Goal: Information Seeking & Learning: Learn about a topic

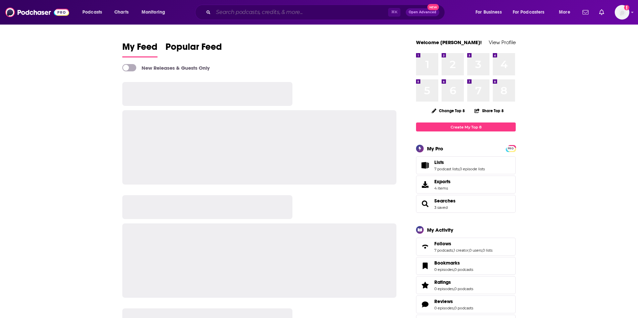
click at [318, 12] on input "Search podcasts, credits, & more..." at bounding box center [300, 12] width 175 height 11
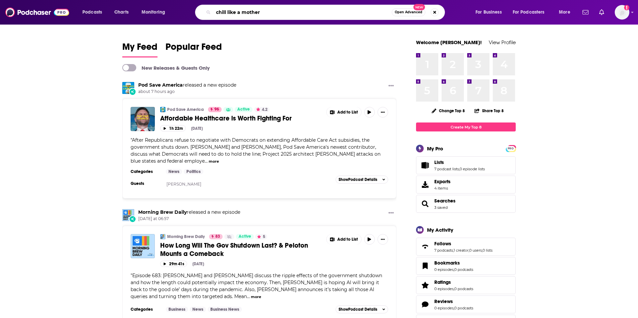
type input "chill like a mother"
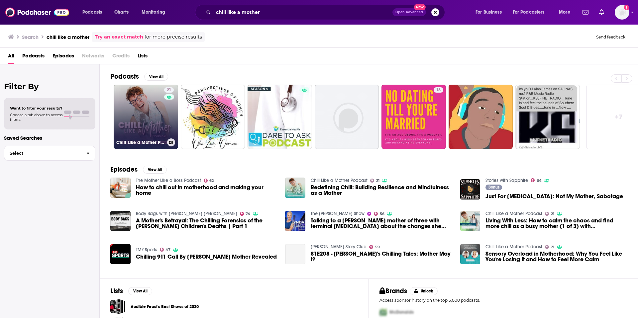
click at [163, 122] on link "21 Chill Like a Mother Podcast" at bounding box center [146, 117] width 64 height 64
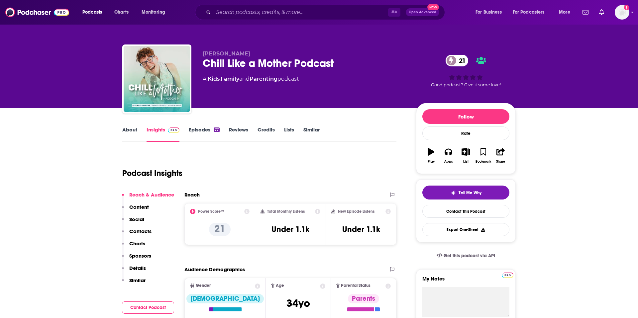
click at [130, 128] on link "About" at bounding box center [129, 134] width 15 height 15
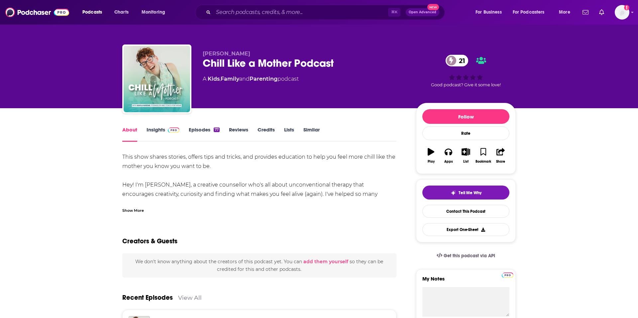
click at [156, 131] on link "Insights" at bounding box center [162, 134] width 33 height 15
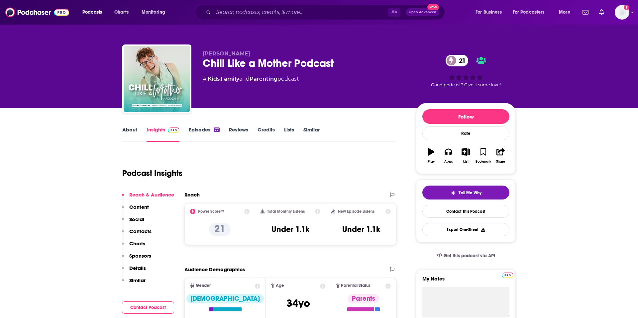
click at [137, 232] on p "Contacts" at bounding box center [140, 231] width 22 height 6
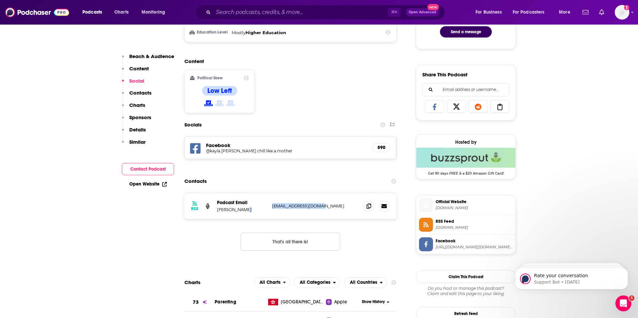
drag, startPoint x: 314, startPoint y: 207, endPoint x: 267, endPoint y: 207, distance: 46.5
click at [267, 207] on div "RSS Podcast Email Kayla Huszar hello@kaylahuszar.com hello@kaylahuszar.com" at bounding box center [290, 206] width 212 height 26
copy div "hello@kaylahuszar.com"
click at [315, 63] on h2 "Content" at bounding box center [287, 61] width 207 height 6
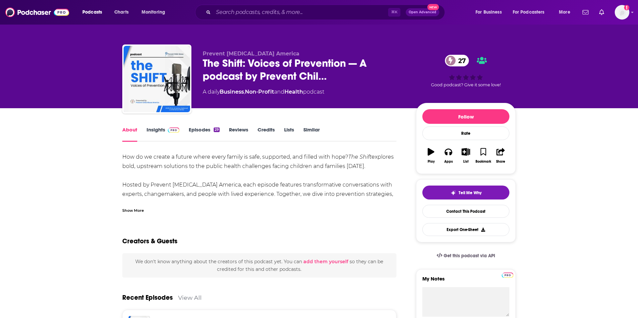
click at [159, 131] on link "Insights" at bounding box center [162, 134] width 33 height 15
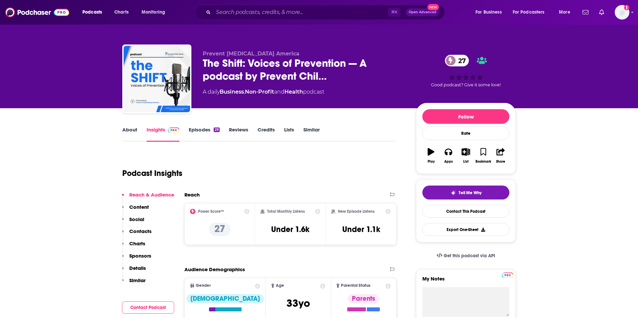
click at [138, 232] on p "Contacts" at bounding box center [140, 231] width 22 height 6
click at [202, 132] on link "Episodes 29" at bounding box center [204, 134] width 31 height 15
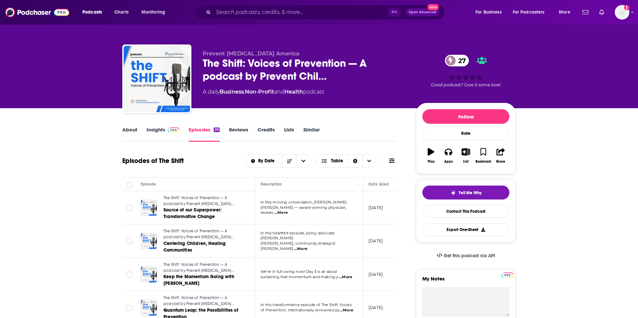
click at [149, 129] on link "Insights" at bounding box center [162, 134] width 33 height 15
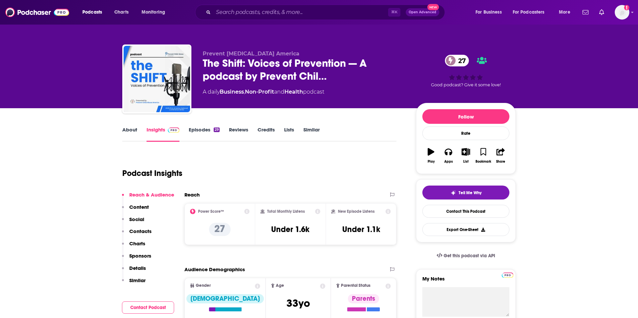
click at [139, 227] on button "Social" at bounding box center [133, 222] width 22 height 12
click at [139, 232] on p "Contacts" at bounding box center [140, 231] width 22 height 6
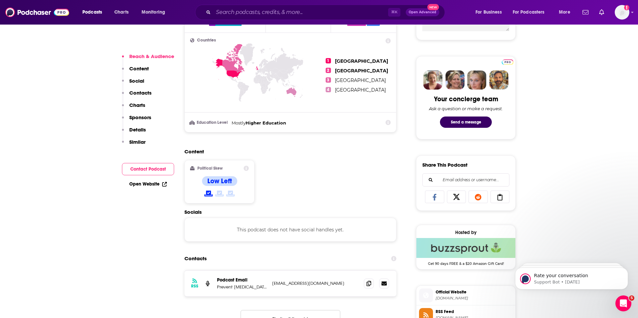
scroll to position [290, 0]
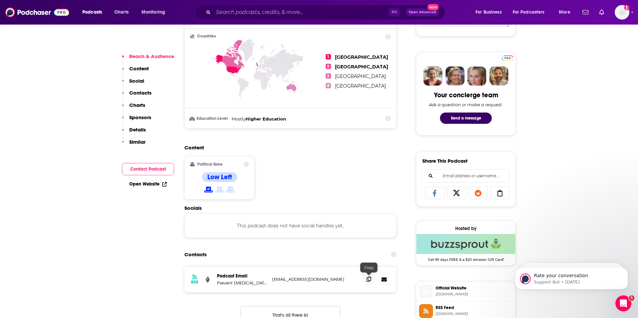
click at [367, 278] on icon at bounding box center [368, 279] width 5 height 5
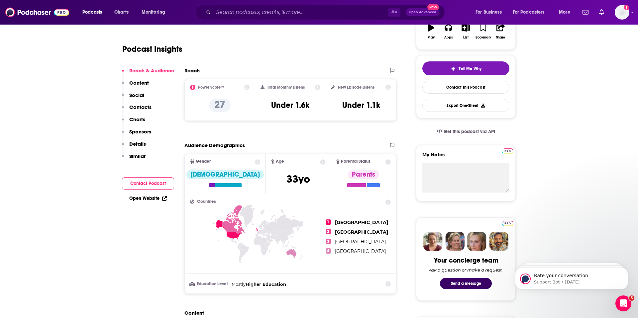
scroll to position [0, 0]
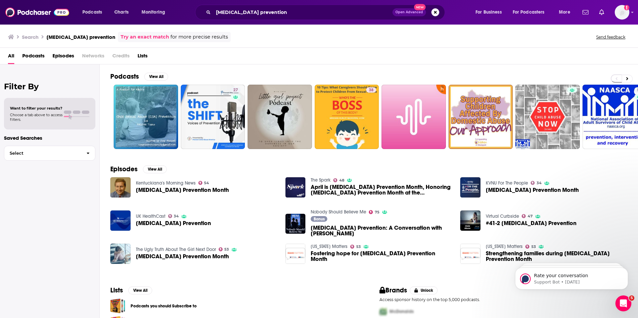
click at [163, 250] on link "The Ugly Truth About The Girl Next Door" at bounding box center [176, 250] width 80 height 6
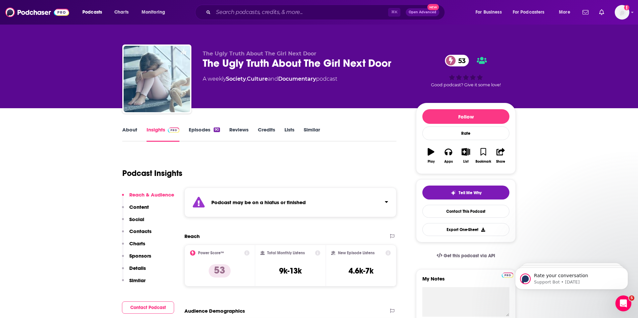
click at [264, 61] on div "The Ugly Truth About The Girl Next Door 53" at bounding box center [304, 63] width 203 height 13
click at [200, 129] on link "Episodes 90" at bounding box center [204, 134] width 31 height 15
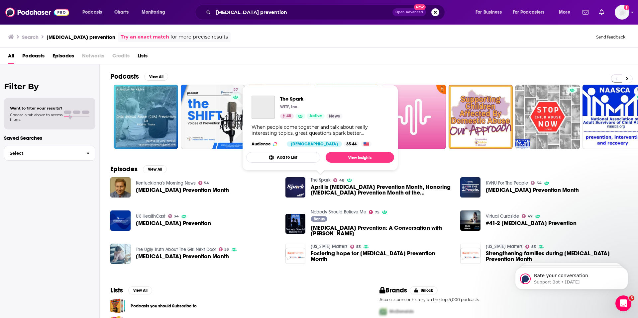
click at [321, 180] on link "The Spark" at bounding box center [321, 180] width 20 height 6
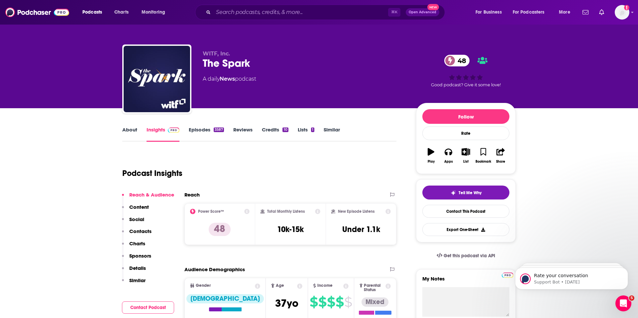
click at [131, 130] on link "About" at bounding box center [129, 134] width 15 height 15
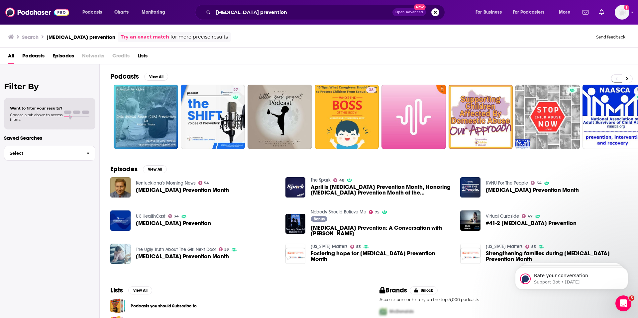
click at [325, 181] on link "The Spark" at bounding box center [321, 180] width 20 height 6
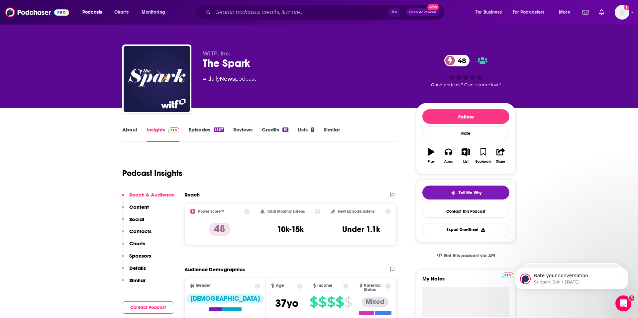
click at [131, 131] on link "About" at bounding box center [129, 134] width 15 height 15
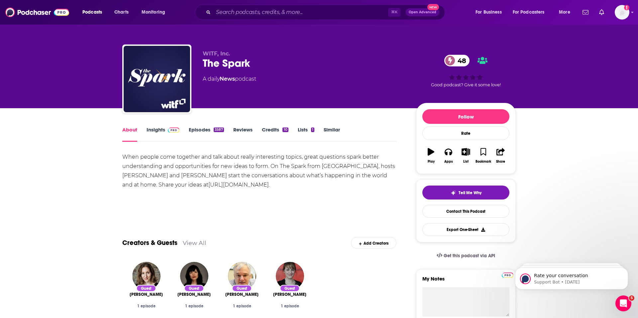
click at [202, 128] on link "Episodes 3587" at bounding box center [206, 134] width 35 height 15
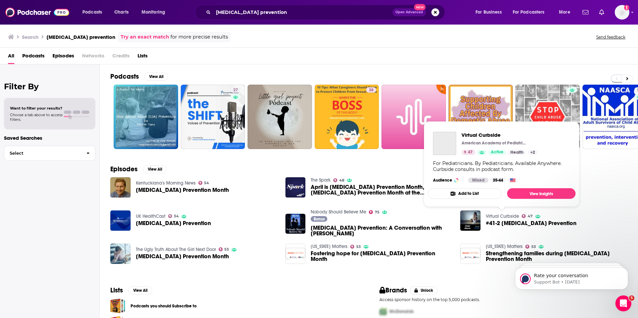
click at [509, 216] on link "Virtual Curbside" at bounding box center [502, 217] width 33 height 6
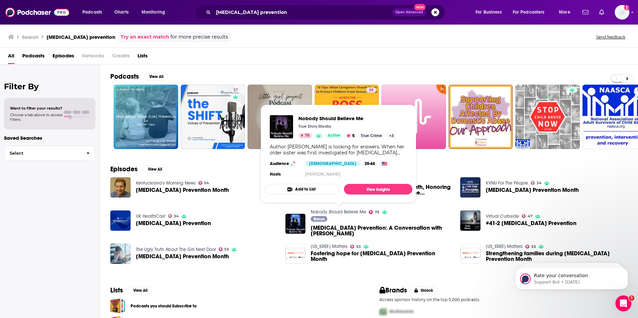
click at [338, 212] on link "Nobody Should Believe Me" at bounding box center [338, 212] width 55 height 6
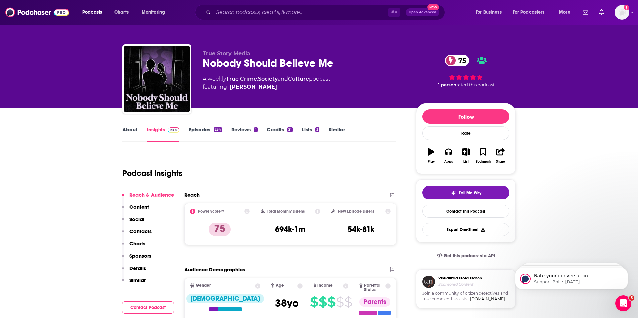
click at [131, 133] on link "About" at bounding box center [129, 134] width 15 height 15
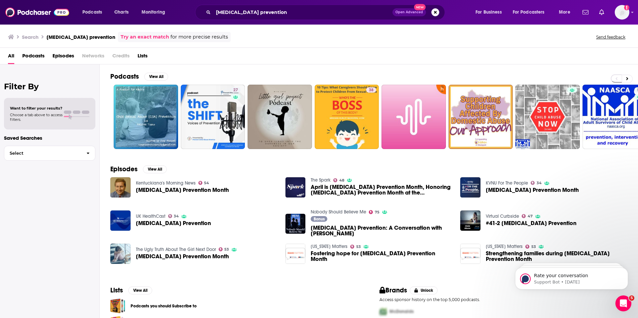
scroll to position [35, 0]
